Goal: Entertainment & Leisure: Consume media (video, audio)

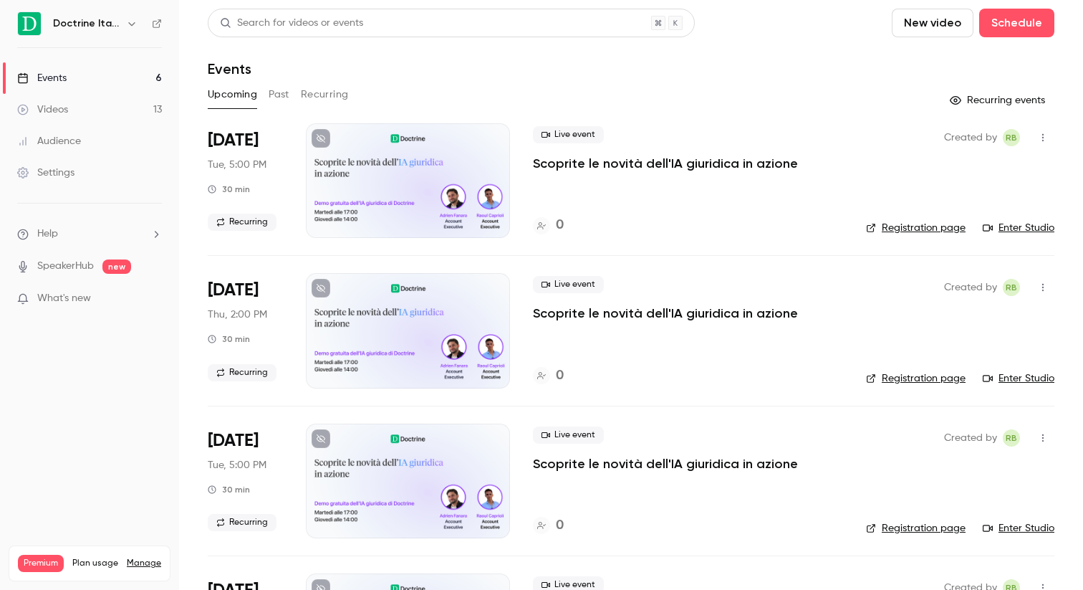
click at [112, 102] on link "Videos 13" at bounding box center [89, 110] width 179 height 32
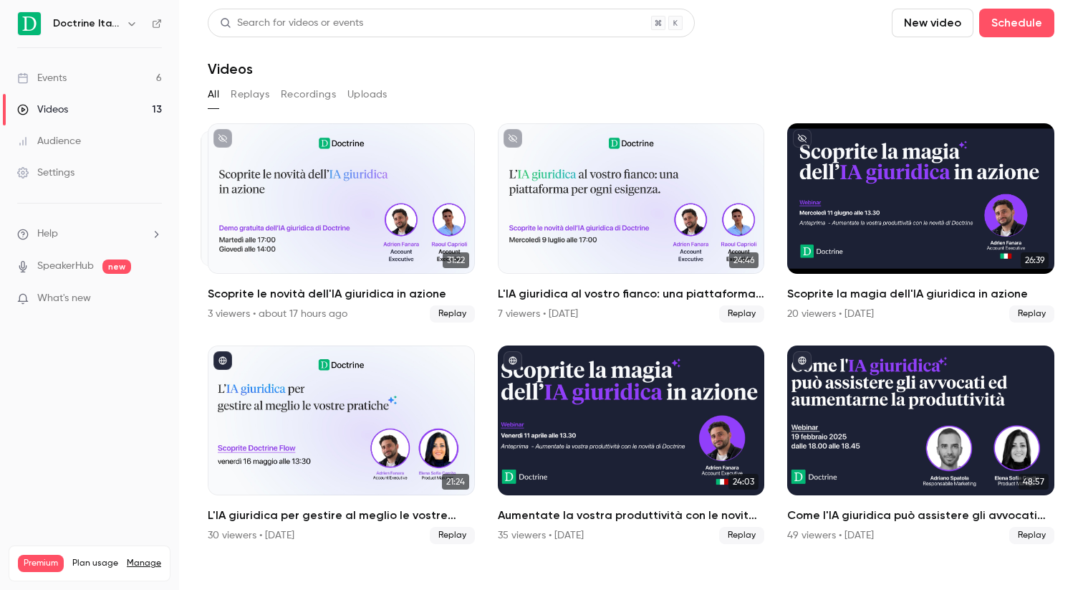
click at [259, 97] on button "Replays" at bounding box center [250, 94] width 39 height 23
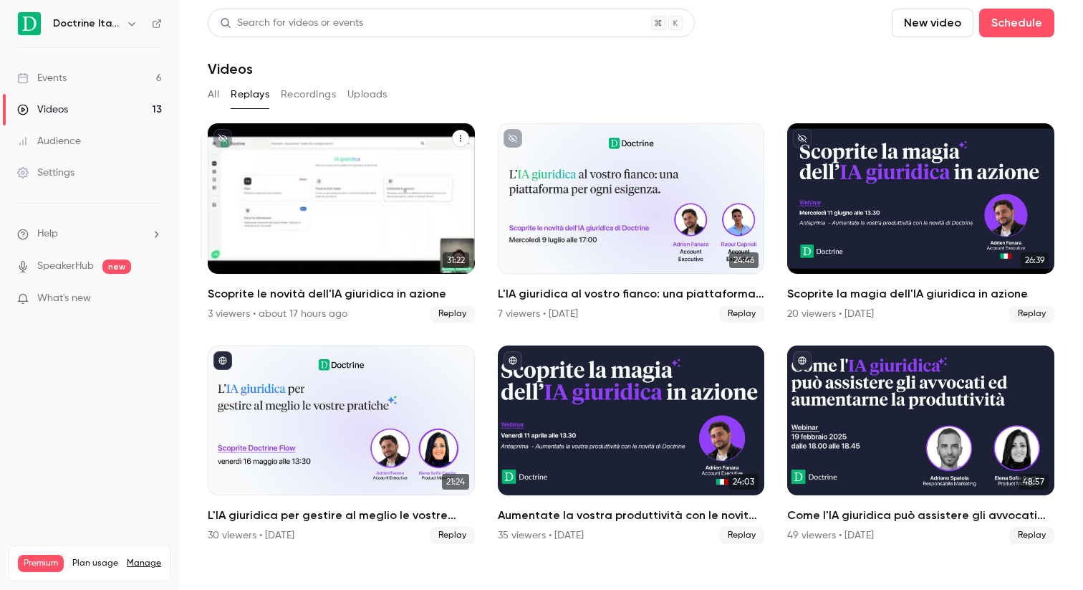
click at [278, 128] on div "Scoprite le novità dell'IA giuridica in azione" at bounding box center [341, 198] width 267 height 150
